Goal: Find specific page/section: Find specific page/section

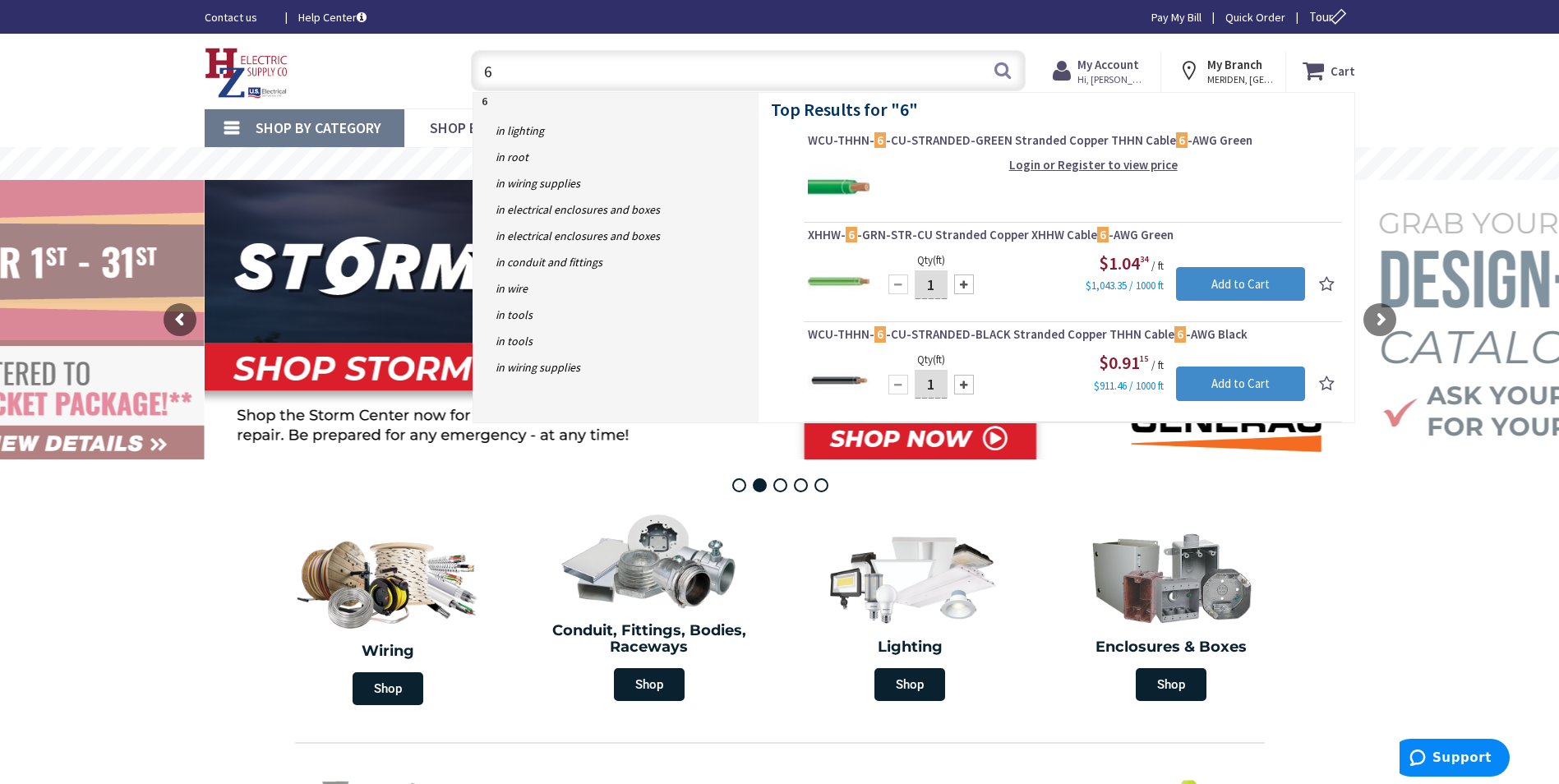
type input "6"
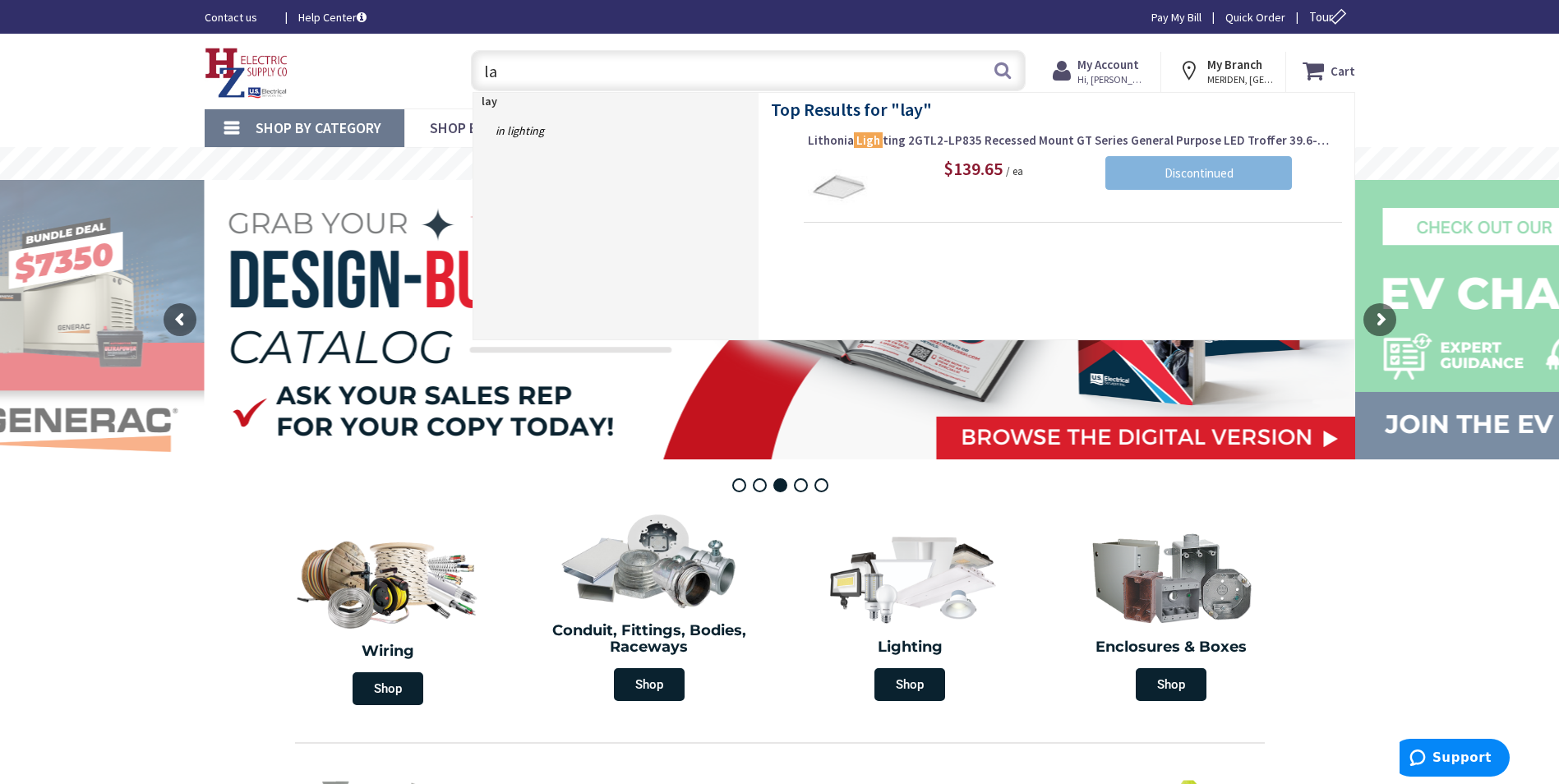
type input "l"
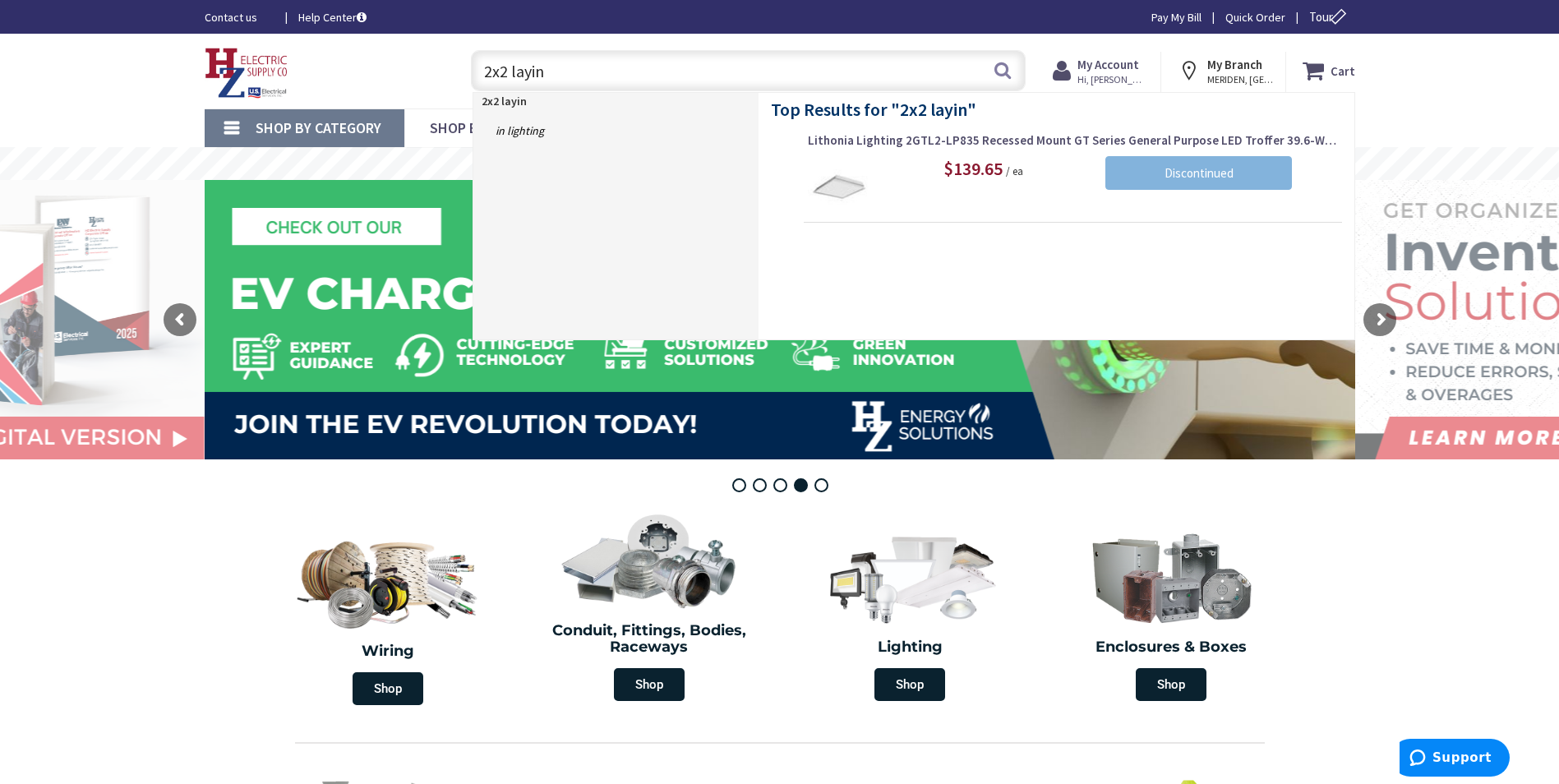
type input "2x2 layin"
click at [663, 82] on input "2x2 layin" at bounding box center [748, 71] width 555 height 41
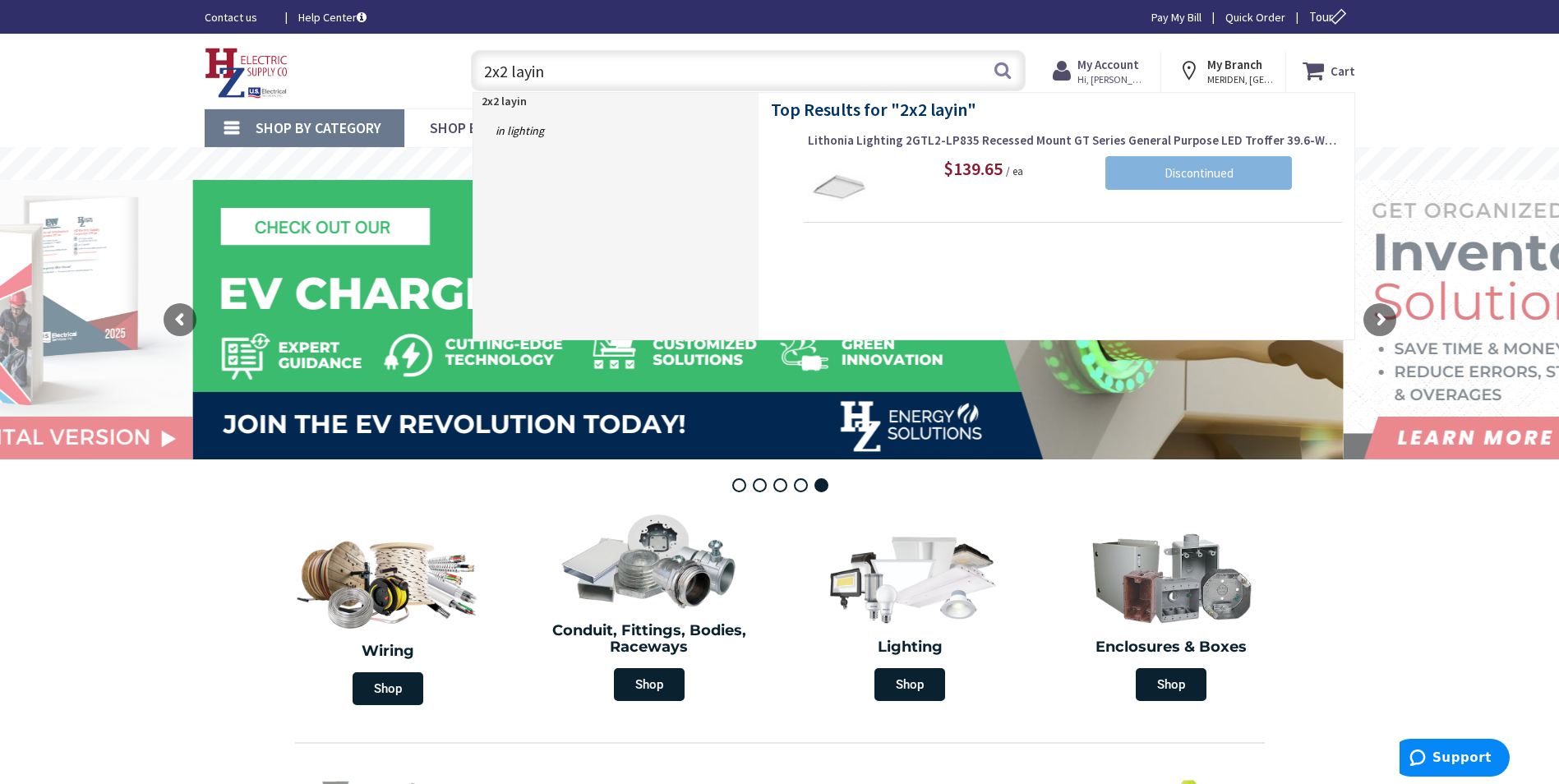
click at [410, 39] on div "Skip to Content Toggle Nav 2x2 layin 2x2 layin Search Cart My Cart Close You ha…" at bounding box center [779, 71] width 1233 height 74
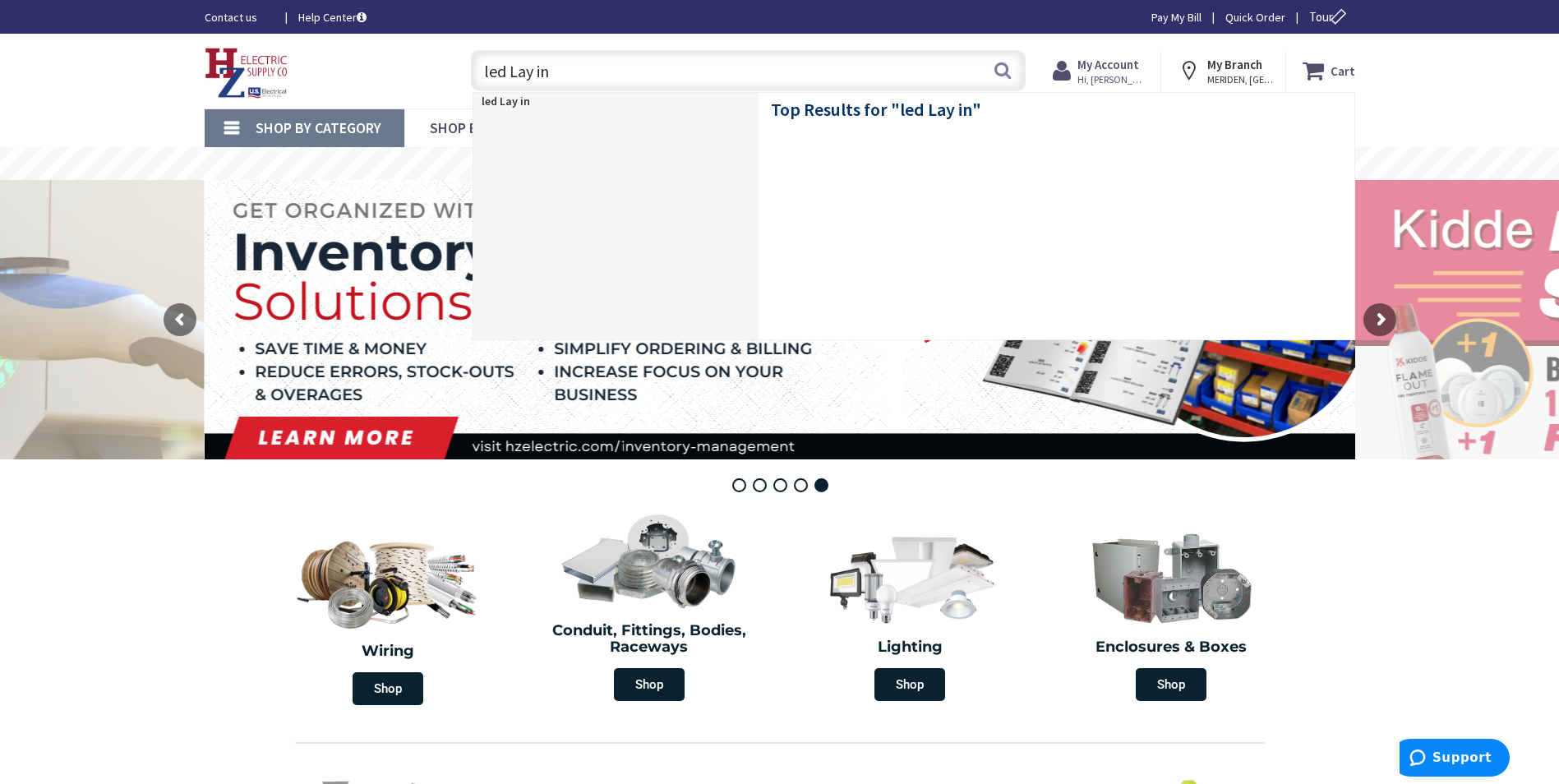
type input "led Lay in"
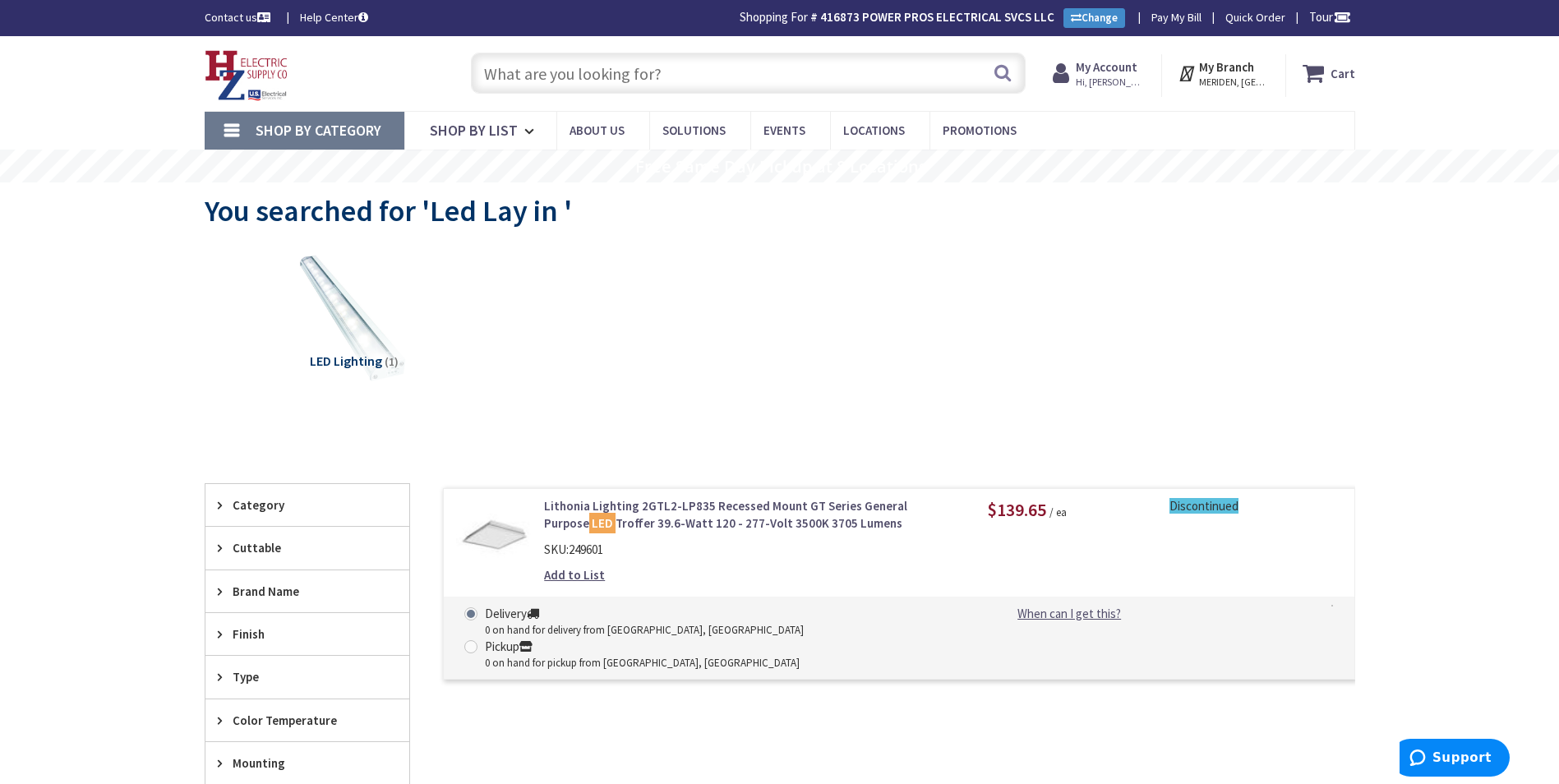
click at [681, 68] on input "text" at bounding box center [748, 73] width 555 height 41
